Goal: Information Seeking & Learning: Learn about a topic

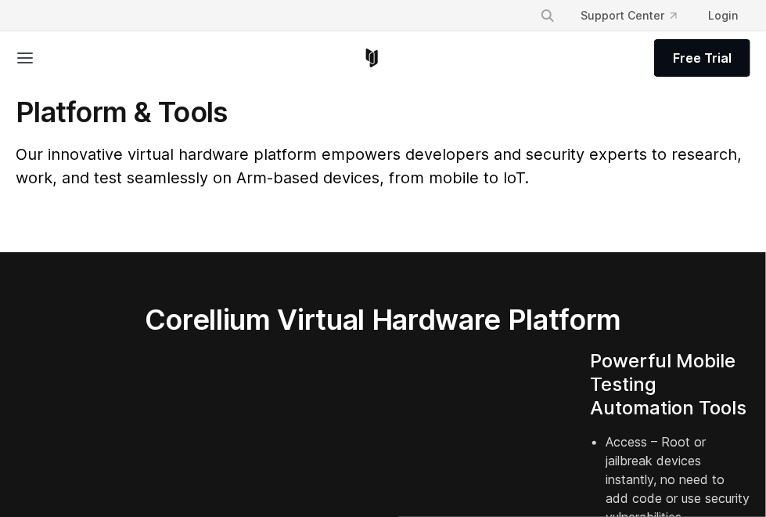
click at [245, 322] on h2 "Corellium Virtual Hardware Platform" at bounding box center [383, 319] width 480 height 34
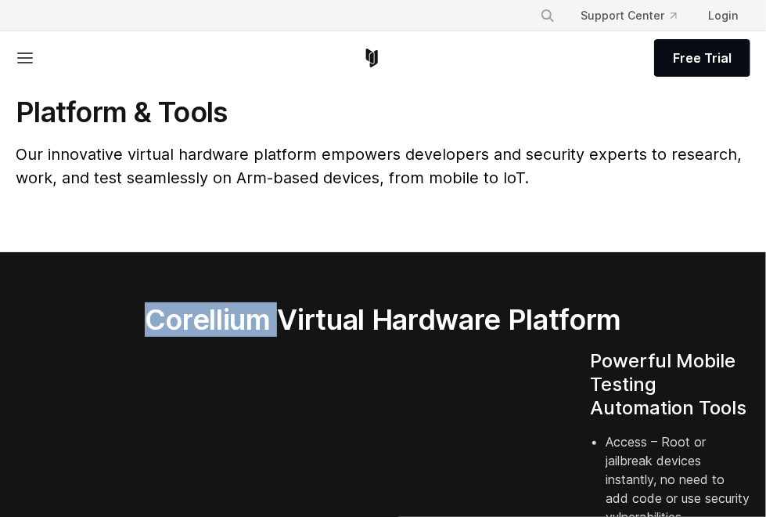
click at [245, 321] on h2 "Corellium Virtual Hardware Platform" at bounding box center [383, 319] width 480 height 34
copy h2 "Corellium"
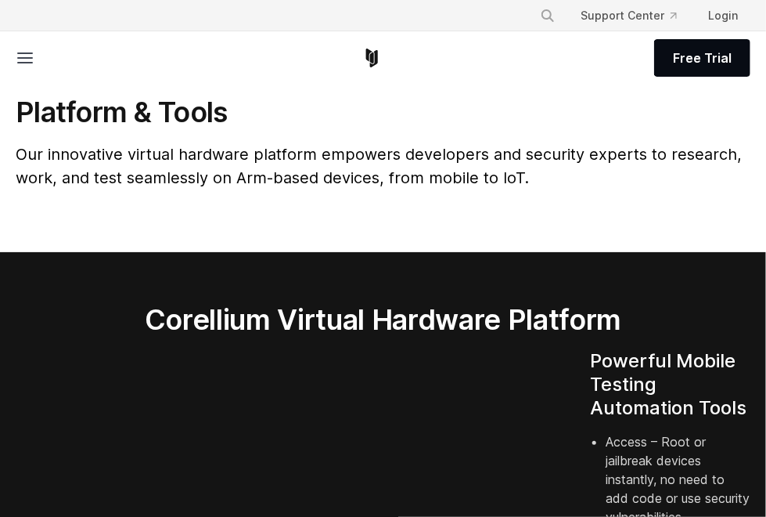
click at [733, 184] on p "Our innovative virtual hardware platform empowers developers and security exper…" at bounding box center [383, 165] width 735 height 47
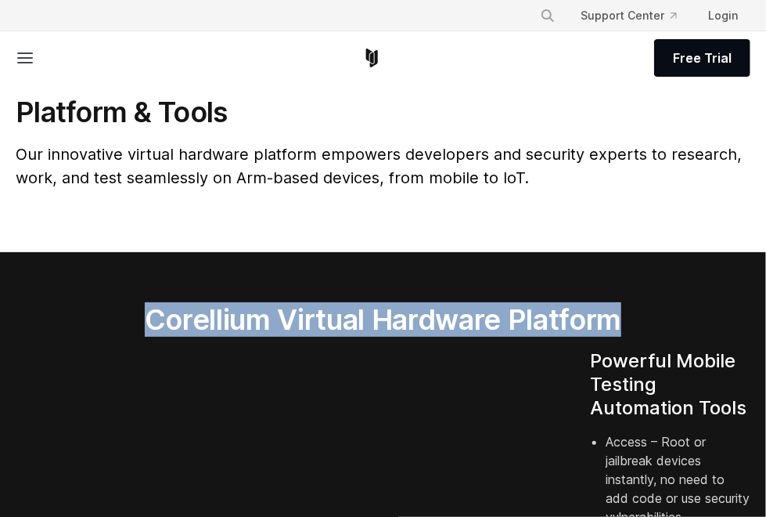
drag, startPoint x: 207, startPoint y: 318, endPoint x: 453, endPoint y: 347, distance: 248.2
click at [453, 337] on h2 "Corellium Virtual Hardware Platform" at bounding box center [383, 319] width 480 height 34
copy h2 "Corellium Virtual Hardware Platform"
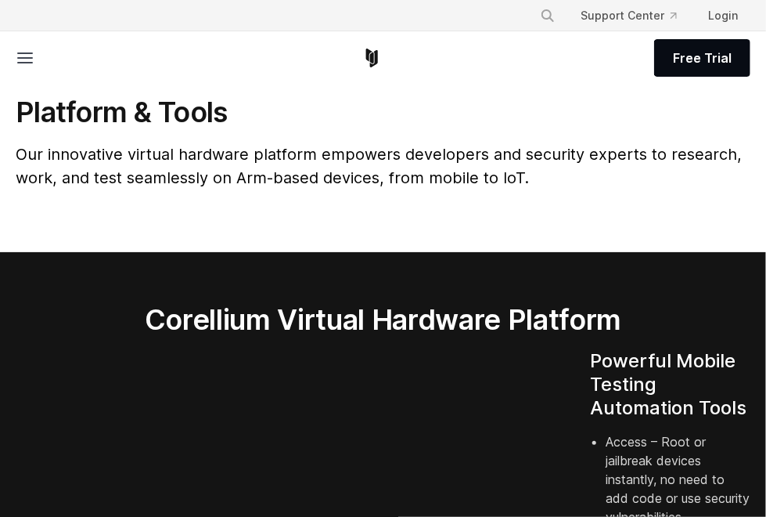
click at [690, 250] on section "Platform & Tools Our innovative virtual hardware platform empowers developers a…" at bounding box center [383, 154] width 766 height 195
click at [129, 347] on div "Corellium Virtual Hardware Platform" at bounding box center [383, 325] width 511 height 47
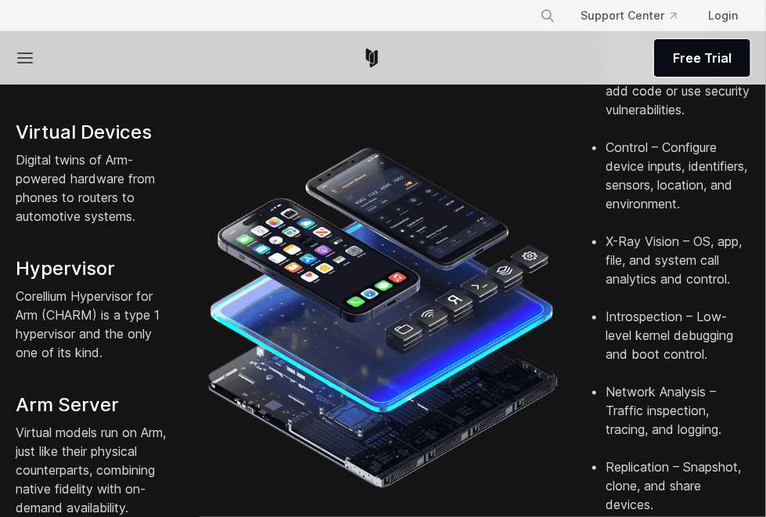
scroll to position [81, 0]
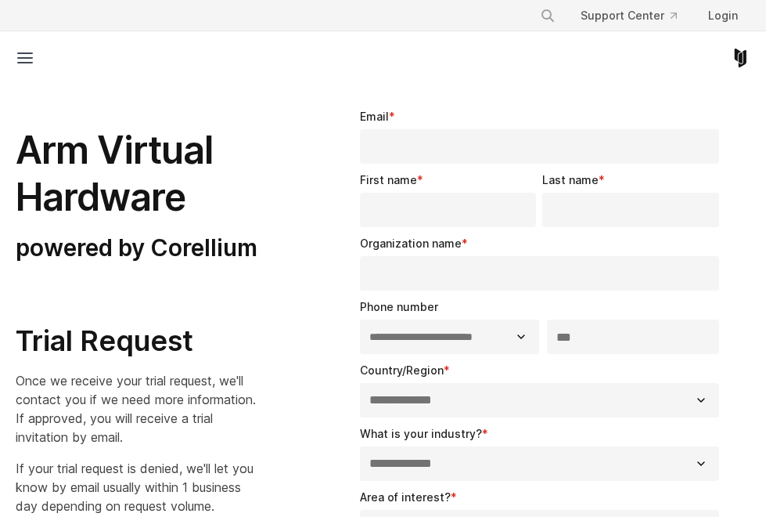
select select "**"
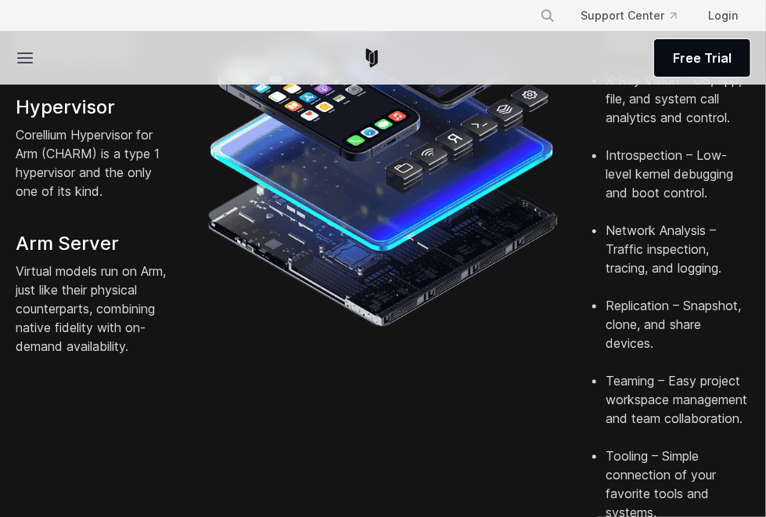
scroll to position [570, 0]
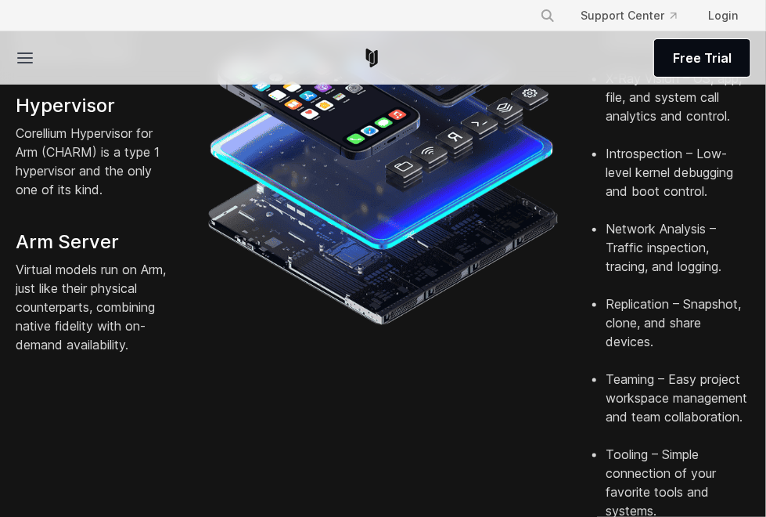
click at [682, 366] on li "Replication – Snapshot, clone, and share devices." at bounding box center [678, 331] width 145 height 75
